Goal: Ask a question: Seek information or help from site administrators or community

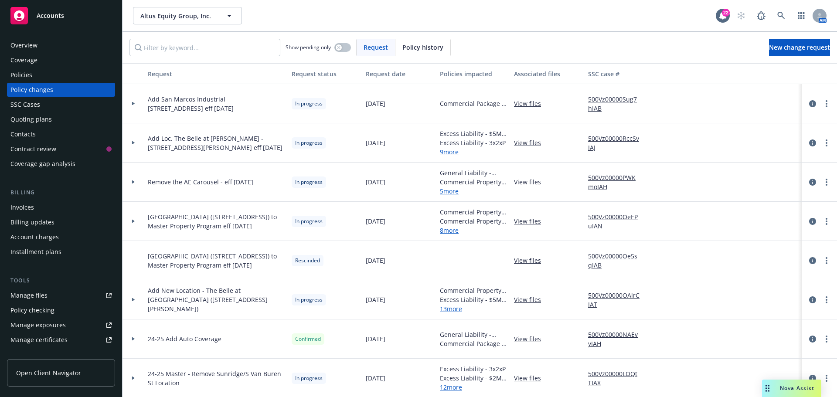
click at [786, 386] on span "Nova Assist" at bounding box center [796, 387] width 34 height 7
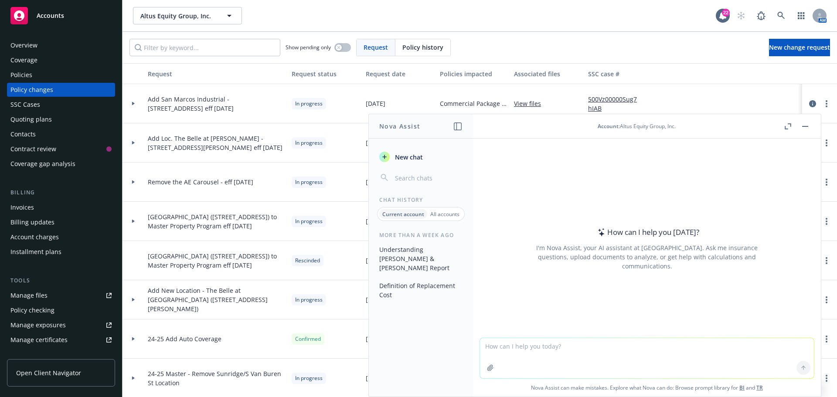
click at [515, 352] on textarea at bounding box center [647, 358] width 334 height 40
type textarea "definition of replacement cost"
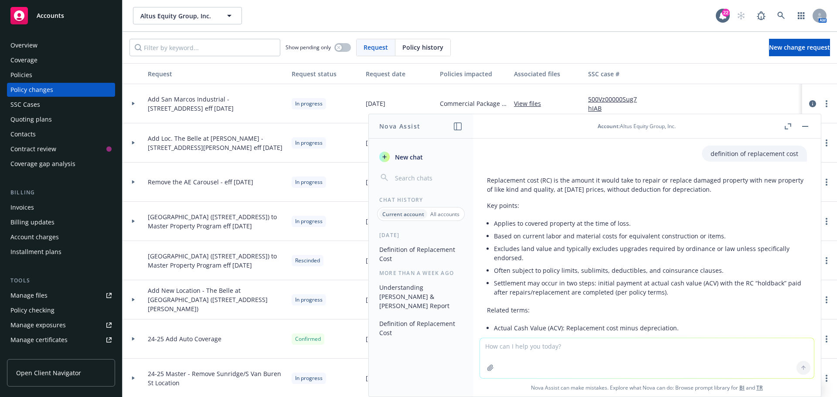
click at [510, 355] on textarea at bounding box center [647, 358] width 334 height 40
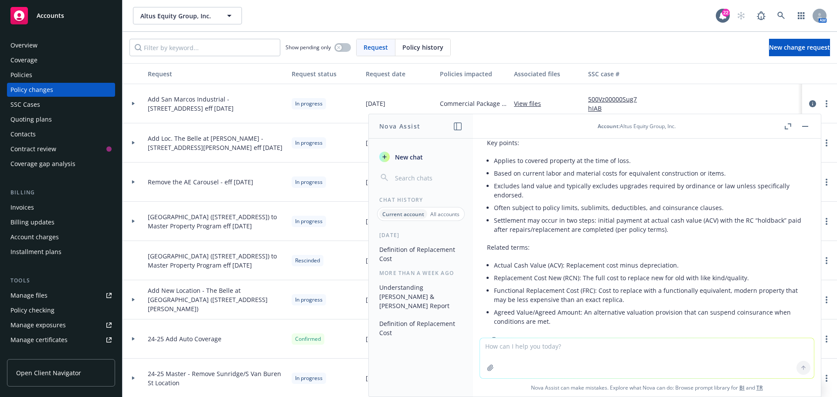
scroll to position [44, 0]
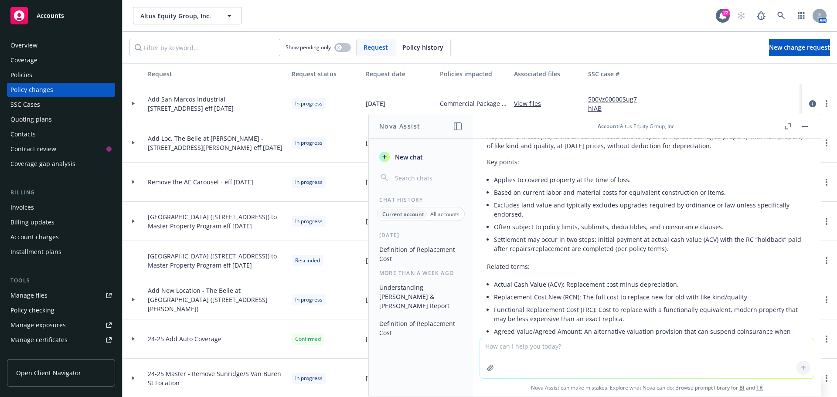
click at [802, 130] on button "button" at bounding box center [805, 126] width 10 height 10
